Goal: Check status: Check status

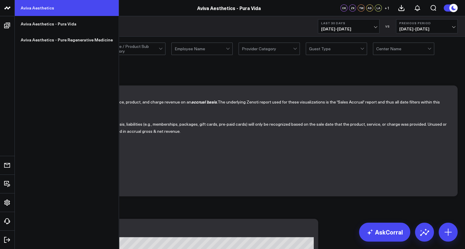
click at [25, 9] on link "Aviva Aesthetics" at bounding box center [67, 8] width 104 height 16
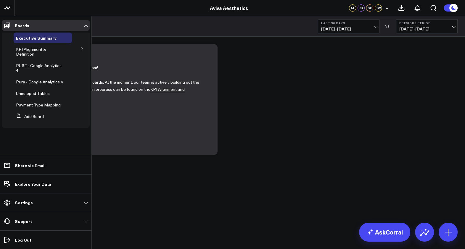
click at [82, 49] on icon at bounding box center [82, 49] width 4 height 4
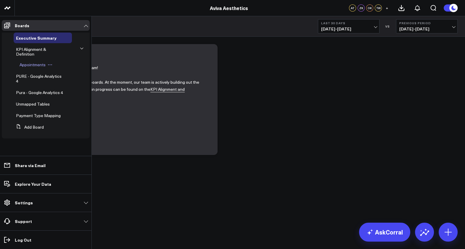
click at [37, 65] on span "Appointments" at bounding box center [33, 65] width 26 height 6
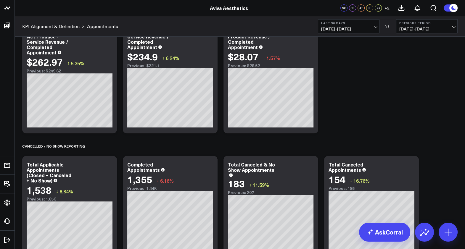
scroll to position [370, 0]
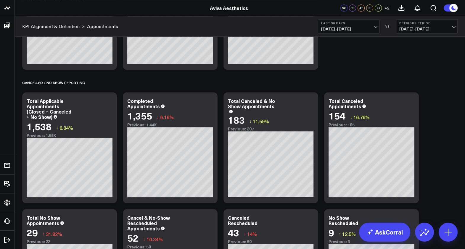
click at [375, 28] on span "08/30/25 - 09/28/25" at bounding box center [348, 29] width 55 height 5
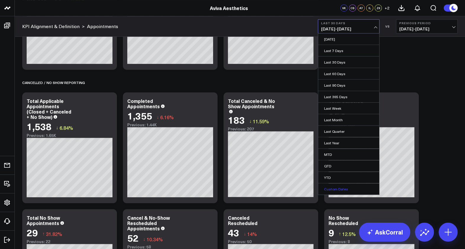
click at [336, 189] on link "Custom Dates" at bounding box center [348, 188] width 61 height 11
select select "8"
select select "2025"
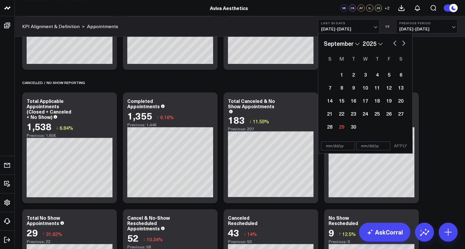
click at [393, 43] on button "button" at bounding box center [395, 42] width 6 height 7
select select "7"
select select "2025"
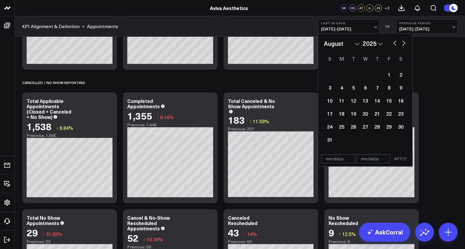
click at [393, 43] on button "button" at bounding box center [395, 42] width 6 height 7
select select "6"
select select "2025"
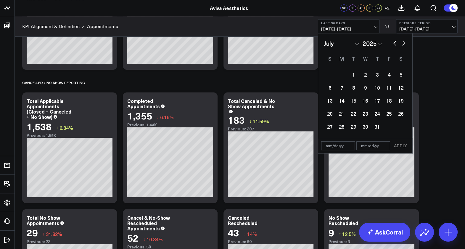
click at [393, 44] on button "button" at bounding box center [395, 42] width 6 height 7
select select "4"
select select "2025"
click at [393, 44] on button "button" at bounding box center [395, 42] width 6 height 7
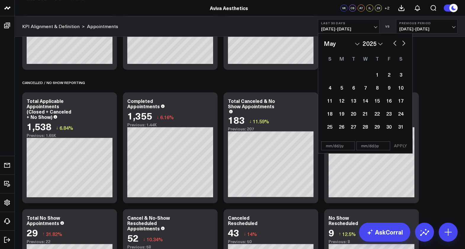
select select "3"
select select "2025"
click at [393, 44] on button "button" at bounding box center [395, 42] width 6 height 7
select select "2"
select select "2025"
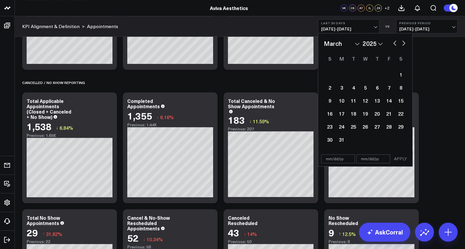
click at [393, 44] on button "button" at bounding box center [395, 42] width 6 height 7
select select "1"
select select "2025"
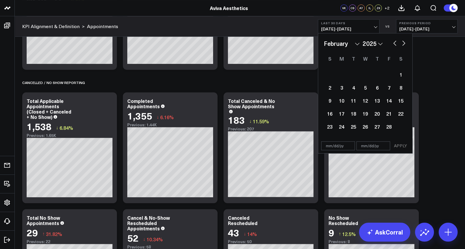
click at [394, 44] on button "button" at bounding box center [395, 42] width 6 height 7
select select "2025"
click at [365, 75] on div "1" at bounding box center [365, 75] width 12 height 12
type input "01/01/25"
select select "2025"
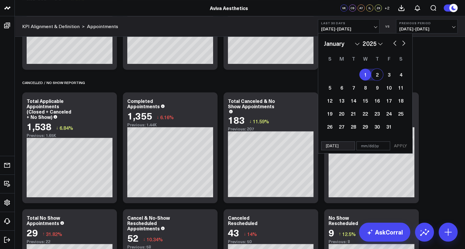
click at [404, 45] on button "button" at bounding box center [403, 42] width 6 height 7
select select "1"
select select "2025"
click at [403, 44] on button "button" at bounding box center [403, 42] width 6 height 7
select select "2"
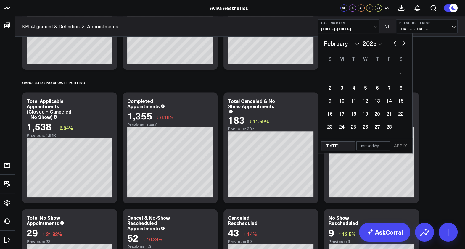
select select "2025"
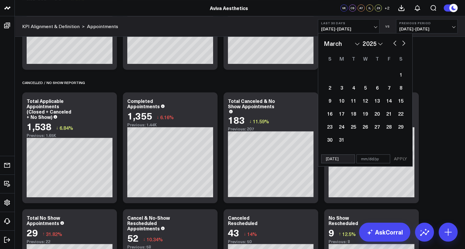
click at [403, 44] on button "button" at bounding box center [403, 42] width 6 height 7
select select "3"
select select "2025"
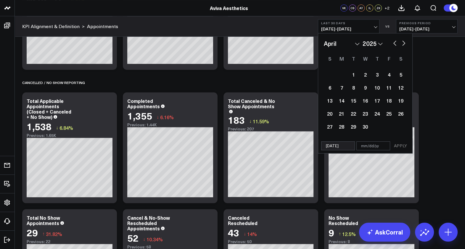
click at [403, 44] on button "button" at bounding box center [403, 42] width 6 height 7
select select "4"
select select "2025"
click at [403, 44] on button "button" at bounding box center [403, 42] width 6 height 7
select select "5"
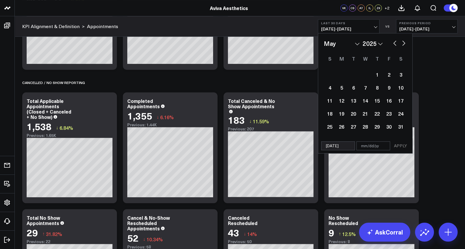
select select "2025"
click at [404, 45] on button "button" at bounding box center [403, 42] width 6 height 7
select select "6"
select select "2025"
click at [404, 45] on button "button" at bounding box center [403, 42] width 6 height 7
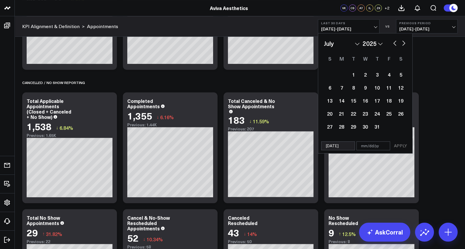
select select "7"
select select "2025"
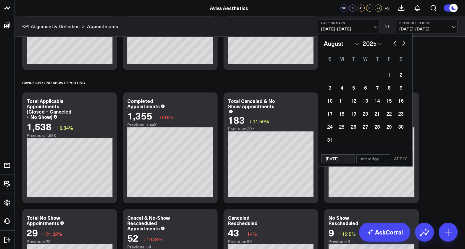
click at [404, 45] on button "button" at bounding box center [403, 42] width 6 height 7
select select "8"
select select "2025"
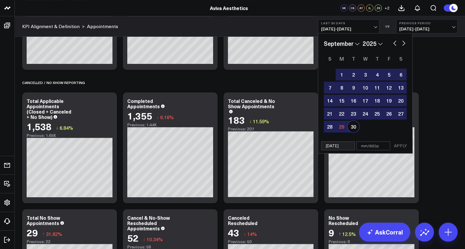
click at [351, 127] on div "30" at bounding box center [353, 127] width 12 height 12
type input "09/30/25"
select select "8"
select select "2025"
click at [401, 145] on button "APPLY" at bounding box center [400, 145] width 18 height 9
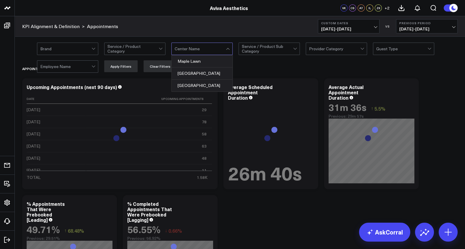
click at [224, 49] on div at bounding box center [200, 49] width 51 height 12
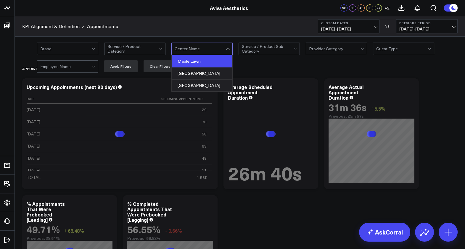
click at [214, 62] on div "Maple Lawn" at bounding box center [202, 61] width 61 height 12
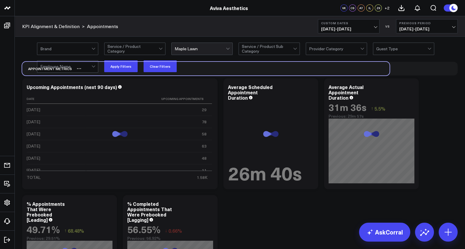
click at [114, 72] on div "Appointment Metrics" at bounding box center [205, 69] width 367 height 14
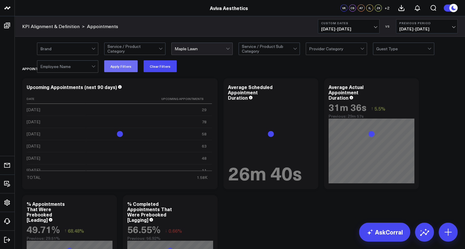
click at [122, 67] on button "Apply Filters" at bounding box center [120, 66] width 33 height 12
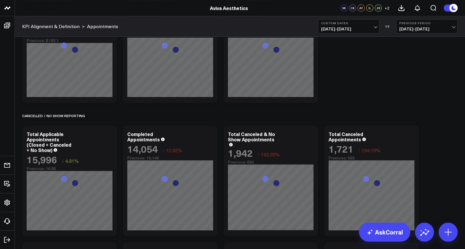
scroll to position [407, 0]
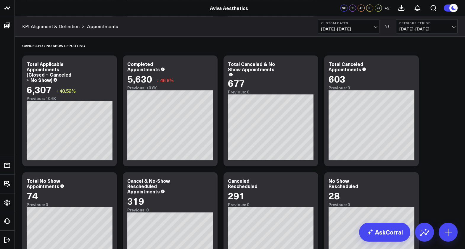
click at [376, 28] on span "01/01/25 - 09/30/25" at bounding box center [348, 29] width 55 height 5
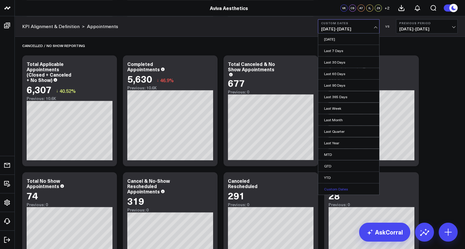
click at [343, 188] on link "Custom Dates" at bounding box center [348, 188] width 61 height 11
select select "8"
select select "2025"
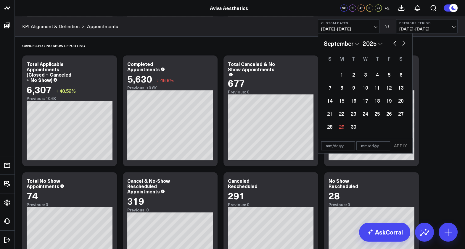
click at [394, 43] on button "button" at bounding box center [395, 42] width 6 height 7
select select "7"
select select "2025"
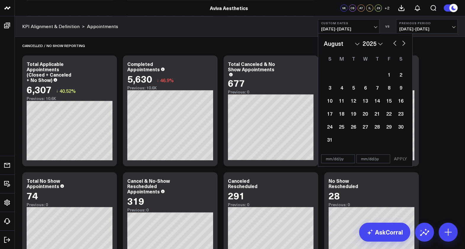
click at [394, 43] on button "button" at bounding box center [395, 42] width 6 height 7
select select "6"
select select "2025"
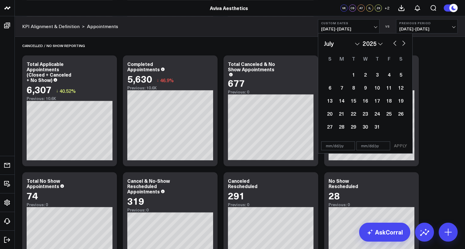
click at [394, 43] on button "button" at bounding box center [395, 42] width 6 height 7
select select "5"
select select "2025"
click at [394, 43] on button "button" at bounding box center [395, 42] width 6 height 7
select select "4"
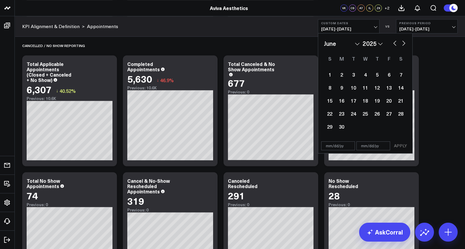
select select "2025"
click at [394, 43] on button "button" at bounding box center [395, 42] width 6 height 7
select select "3"
select select "2025"
click at [394, 43] on button "button" at bounding box center [395, 42] width 6 height 7
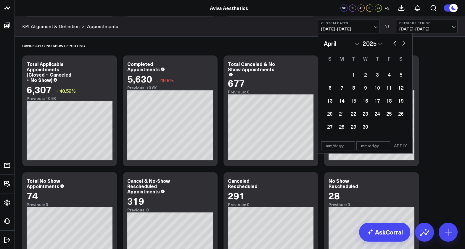
select select "2"
select select "2025"
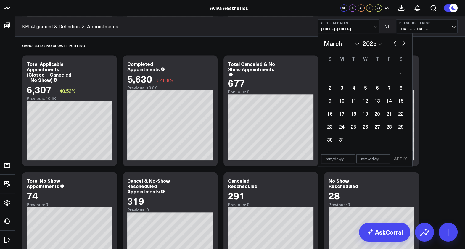
click at [394, 43] on button "button" at bounding box center [395, 42] width 6 height 7
select select "1"
select select "2025"
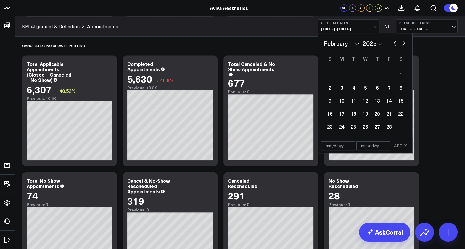
click at [394, 43] on button "button" at bounding box center [395, 42] width 6 height 7
select select "2025"
click at [364, 75] on div "1" at bounding box center [365, 75] width 12 height 12
type input "01/01/25"
select select "2025"
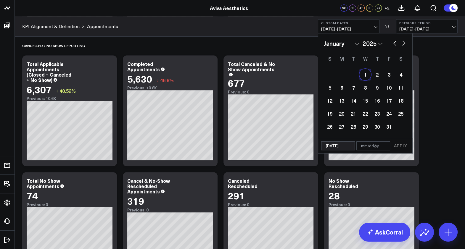
click at [402, 43] on button "button" at bounding box center [403, 42] width 6 height 7
select select "1"
select select "2025"
click at [402, 43] on button "button" at bounding box center [403, 42] width 6 height 7
select select "2"
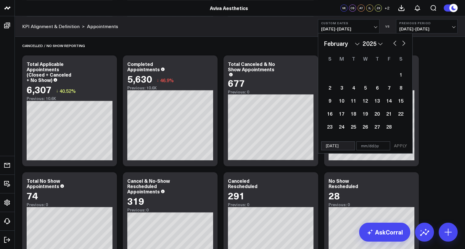
select select "2025"
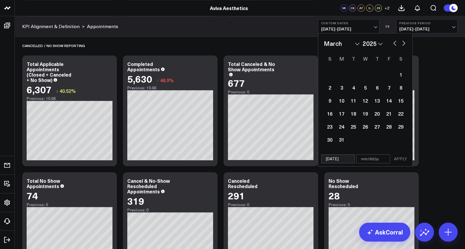
click at [402, 44] on button "button" at bounding box center [403, 42] width 6 height 7
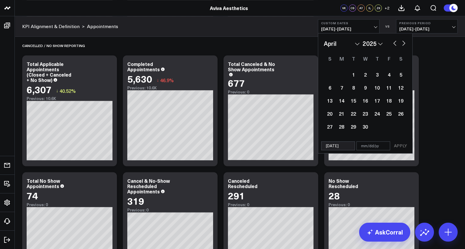
click at [402, 44] on button "button" at bounding box center [403, 42] width 6 height 7
select select "5"
select select "2025"
click at [402, 44] on button "button" at bounding box center [403, 42] width 6 height 7
select select "6"
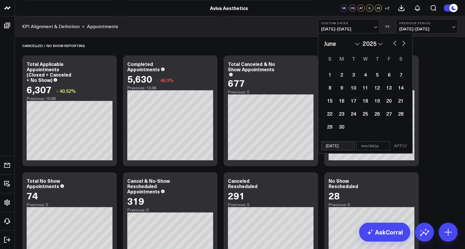
select select "2025"
click at [402, 44] on button "button" at bounding box center [403, 42] width 6 height 7
select select "7"
select select "2025"
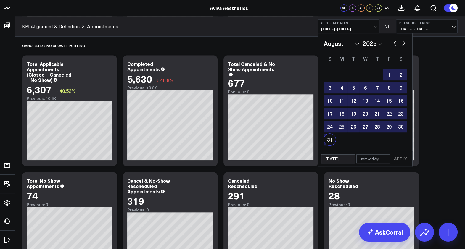
click at [328, 140] on div "31" at bounding box center [330, 140] width 12 height 12
type input "08/31/25"
select select "7"
select select "2025"
click at [399, 158] on button "APPLY" at bounding box center [400, 158] width 18 height 9
